Goal: Browse casually

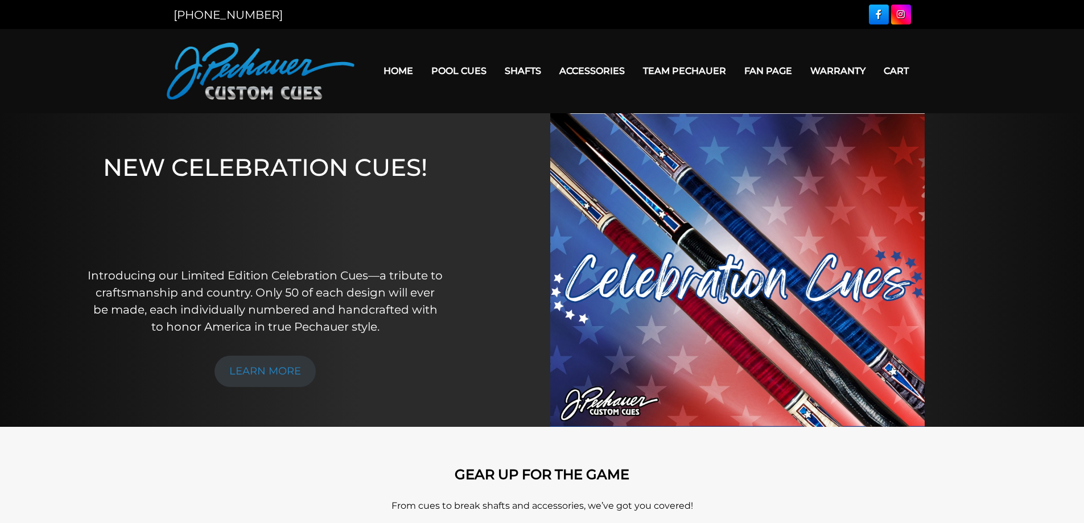
click at [905, 7] on link at bounding box center [901, 15] width 20 height 20
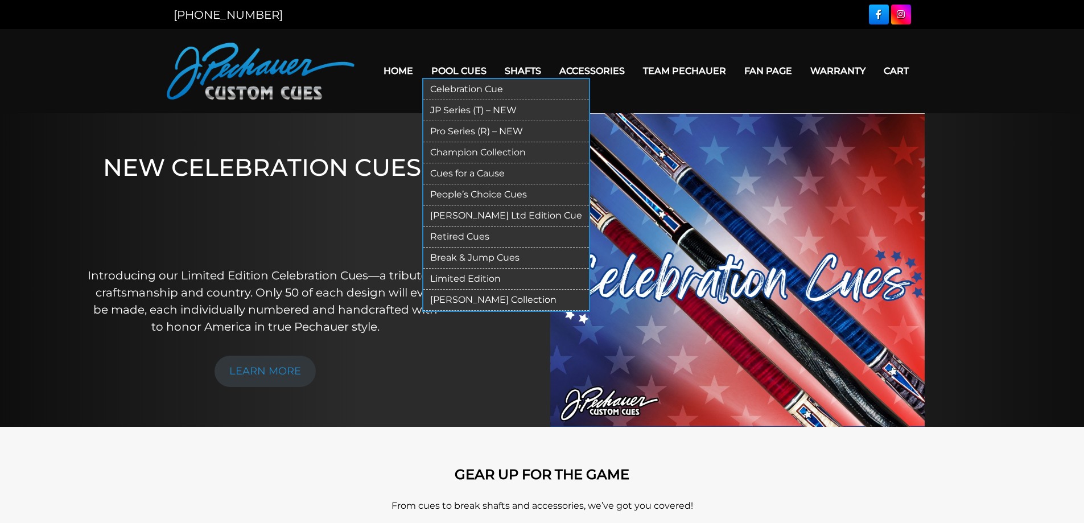
click at [471, 89] on link "Celebration Cue" at bounding box center [507, 89] width 166 height 21
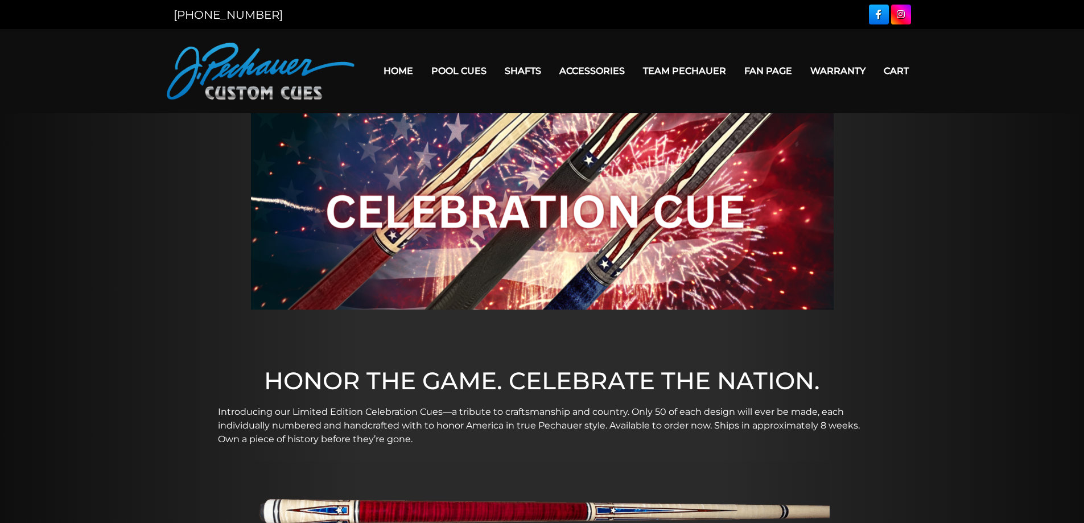
click at [236, 72] on img at bounding box center [261, 71] width 188 height 57
